Goal: Task Accomplishment & Management: Complete application form

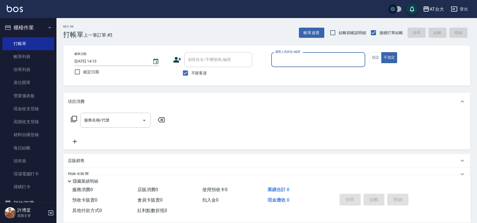
click at [303, 61] on input "服務人員姓名/編號" at bounding box center [318, 60] width 89 height 10
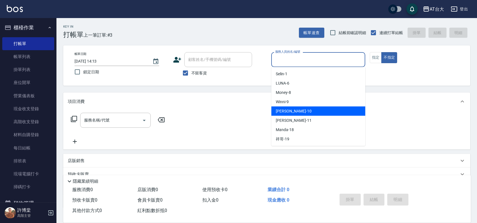
click at [299, 108] on div "JOJO -10" at bounding box center [318, 111] width 94 height 9
type input "JOJO-10"
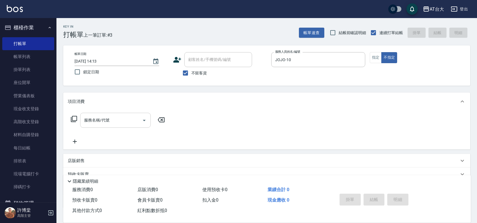
drag, startPoint x: 121, startPoint y: 108, endPoint x: 111, endPoint y: 117, distance: 13.6
click at [119, 111] on div "項目消費 服務名稱/代號 服務名稱/代號" at bounding box center [266, 121] width 407 height 57
click at [111, 117] on input "服務名稱/代號" at bounding box center [111, 121] width 57 height 10
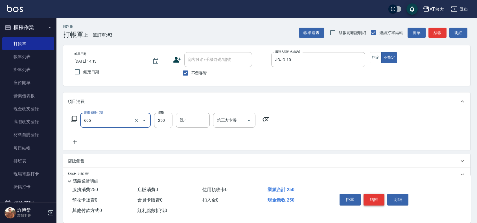
type input "洗髮 (女)(605)"
click at [376, 198] on button "結帳" at bounding box center [374, 200] width 21 height 12
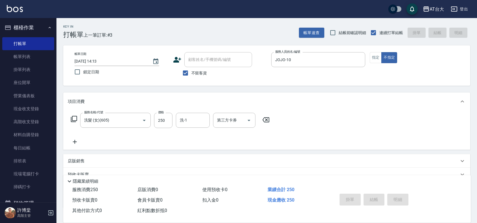
type input "[DATE] 15:01"
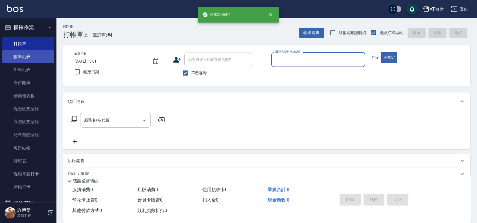
drag, startPoint x: 20, startPoint y: 59, endPoint x: 26, endPoint y: 59, distance: 6.5
click at [20, 59] on link "帳單列表" at bounding box center [28, 56] width 52 height 13
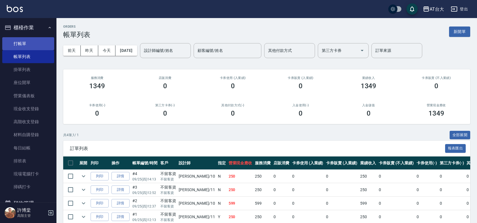
click at [30, 42] on link "打帳單" at bounding box center [28, 43] width 52 height 13
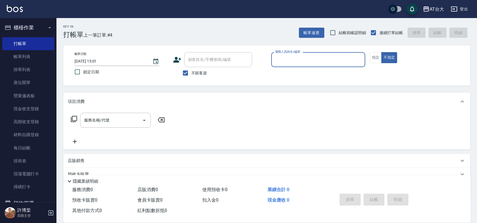
click at [278, 66] on div "服務人員姓名/編號" at bounding box center [318, 59] width 94 height 15
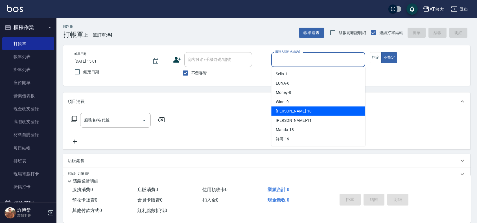
click at [288, 108] on span "JOJO -10" at bounding box center [294, 111] width 36 height 6
type input "JOJO-10"
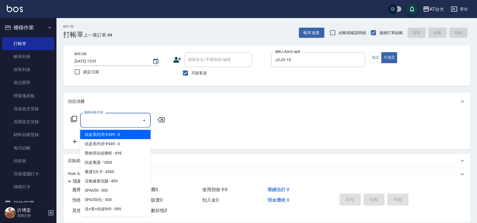
click at [112, 119] on input "服務名稱/代號" at bounding box center [111, 121] width 57 height 10
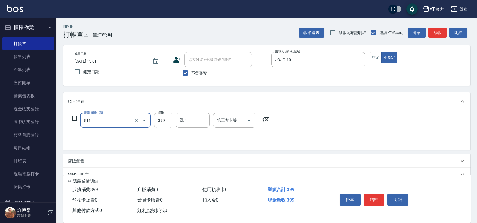
type input "洗+剪(811)"
click at [164, 119] on input "399" at bounding box center [163, 120] width 18 height 15
type input "450"
click at [375, 198] on button "結帳" at bounding box center [374, 200] width 21 height 12
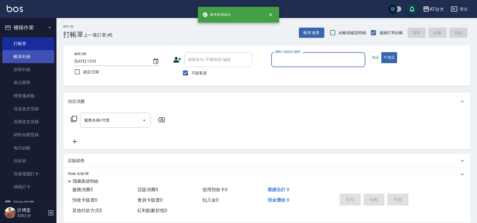
click at [28, 60] on link "帳單列表" at bounding box center [28, 56] width 52 height 13
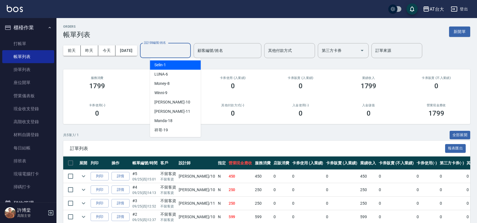
click at [182, 49] on input "設計師編號/姓名" at bounding box center [166, 51] width 46 height 10
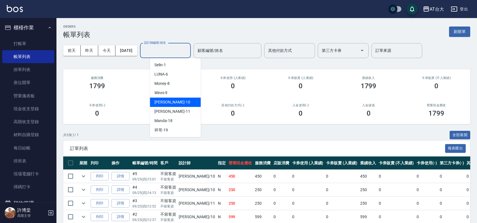
click at [175, 99] on div "JOJO -10" at bounding box center [175, 102] width 51 height 9
type input "JOJO-10"
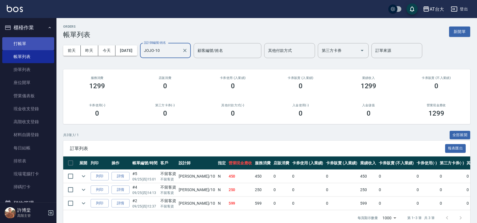
click at [26, 44] on link "打帳單" at bounding box center [28, 43] width 52 height 13
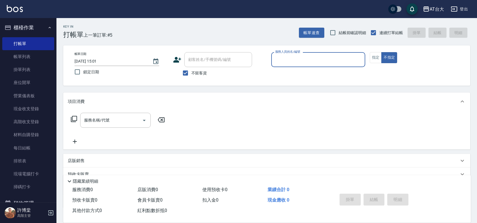
click at [302, 61] on input "服務人員姓名/編號" at bounding box center [318, 60] width 89 height 10
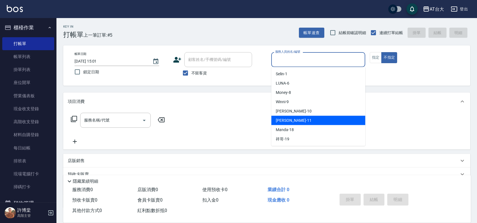
click at [298, 122] on div "[PERSON_NAME] -11" at bounding box center [318, 120] width 94 height 9
type input "[PERSON_NAME]-11"
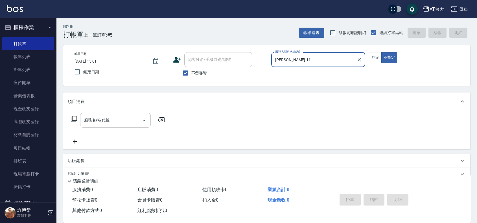
click at [118, 120] on input "服務名稱/代號" at bounding box center [111, 121] width 57 height 10
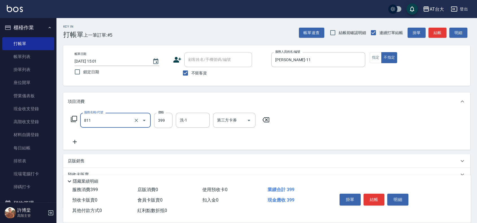
type input "洗+剪(811)"
type input "450"
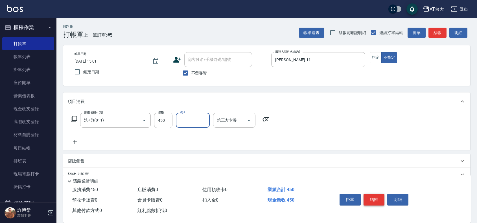
click at [375, 195] on button "結帳" at bounding box center [374, 200] width 21 height 12
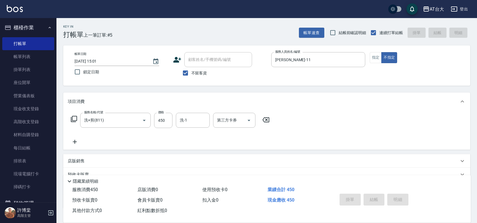
type input "[DATE] 15:11"
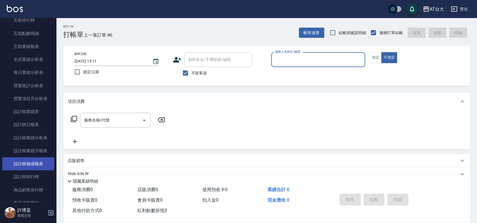
scroll to position [318, 0]
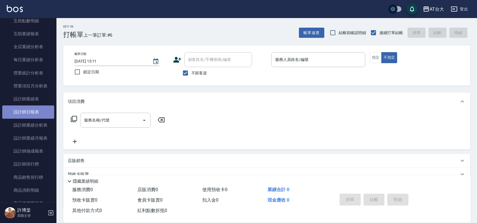
click at [30, 113] on link "設計師日報表" at bounding box center [28, 112] width 52 height 13
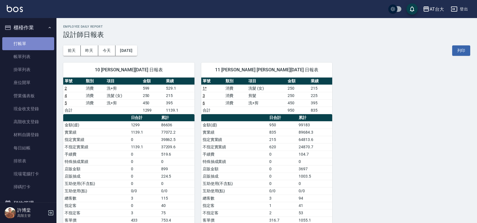
click at [30, 45] on link "打帳單" at bounding box center [28, 43] width 52 height 13
